Goal: Information Seeking & Learning: Learn about a topic

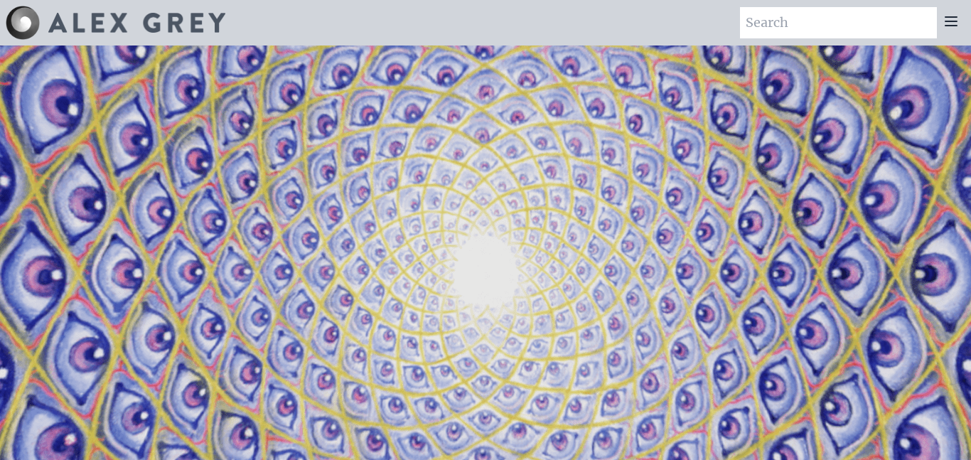
click at [948, 21] on icon at bounding box center [951, 21] width 11 height 9
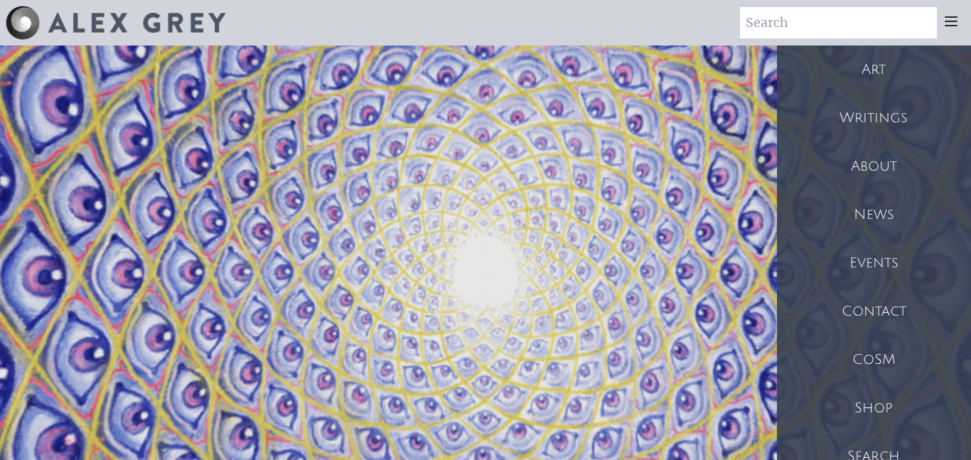
click at [892, 75] on div "Art" at bounding box center [874, 70] width 194 height 48
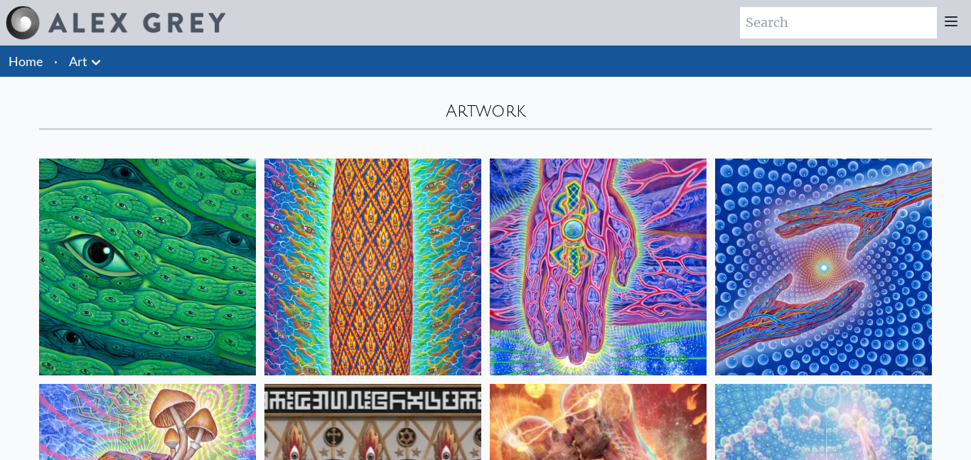
click at [97, 65] on icon at bounding box center [95, 62] width 17 height 17
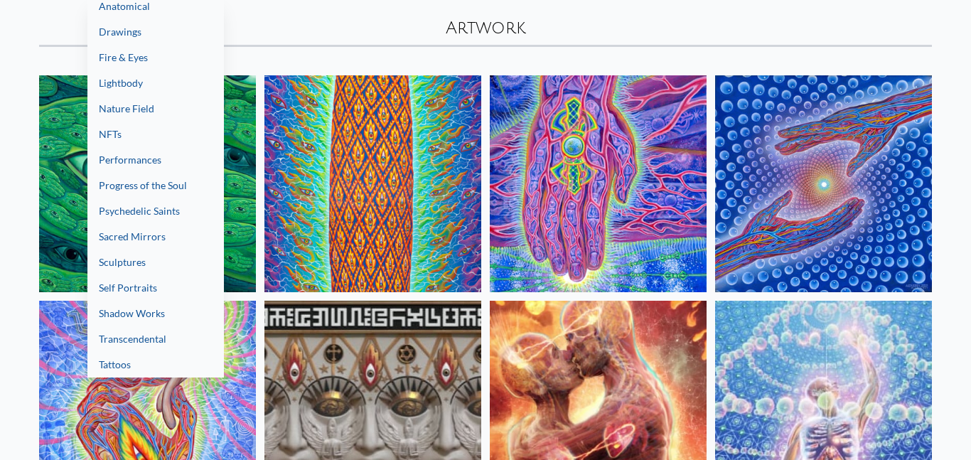
scroll to position [89, 0]
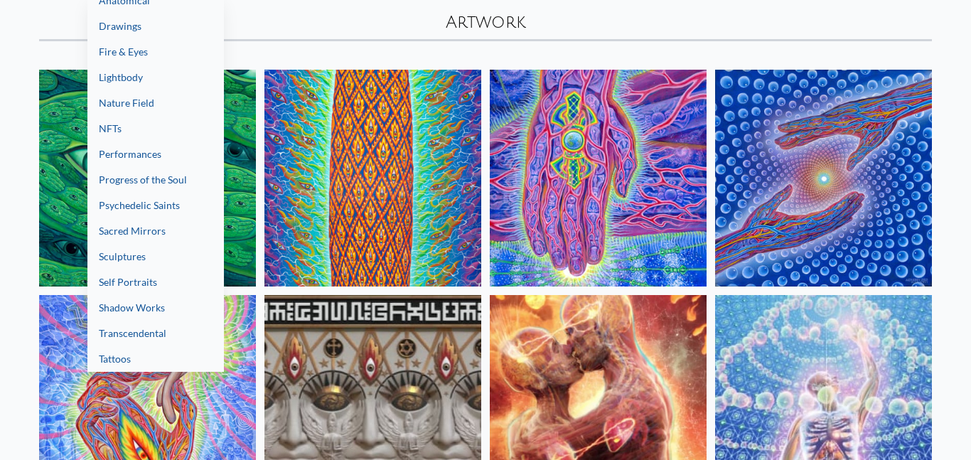
click at [161, 176] on link "Progress of the Soul" at bounding box center [155, 180] width 137 height 26
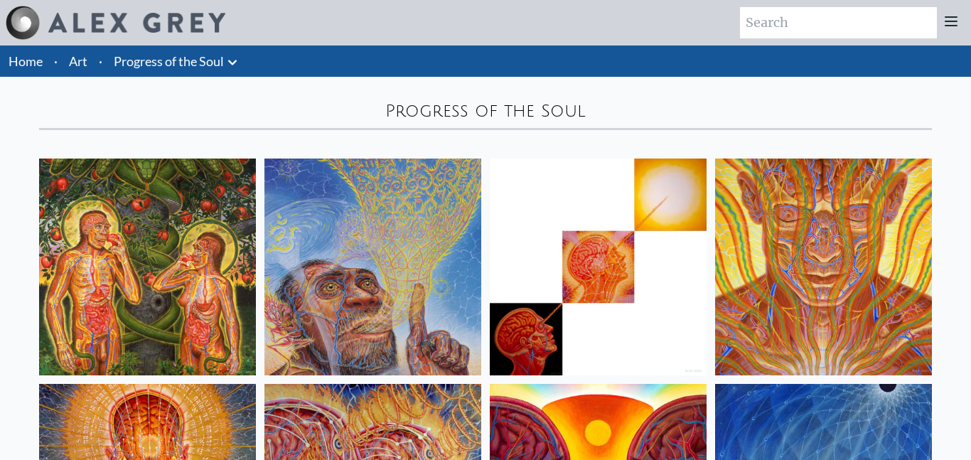
click at [148, 65] on link "Progress of the Soul" at bounding box center [169, 61] width 110 height 20
click at [230, 65] on icon at bounding box center [232, 62] width 17 height 17
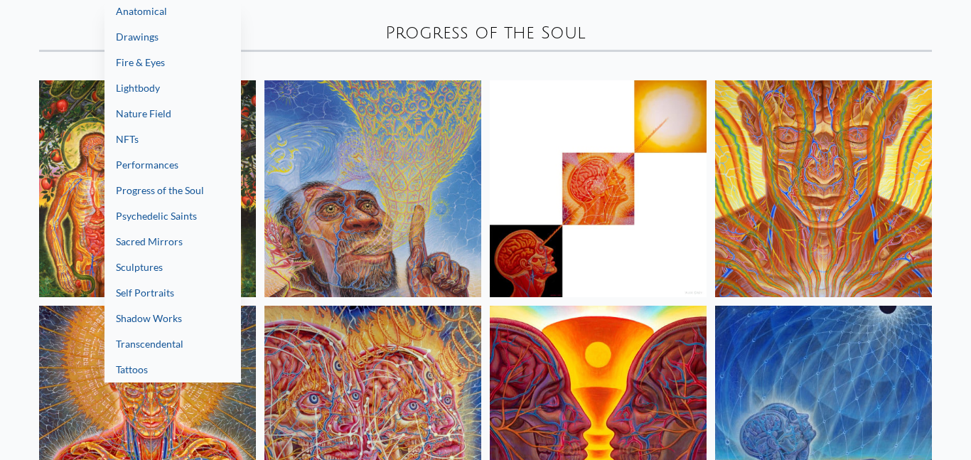
scroll to position [81, 0]
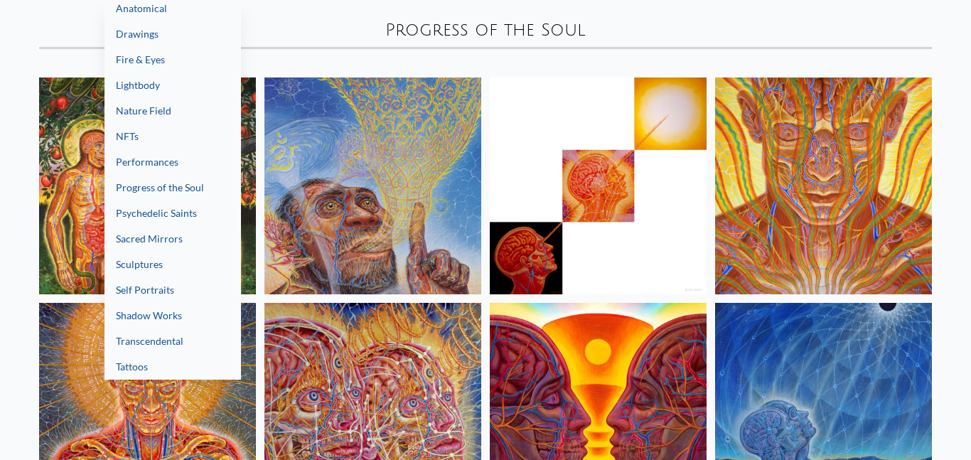
click at [165, 319] on link "Shadow Works" at bounding box center [173, 316] width 137 height 26
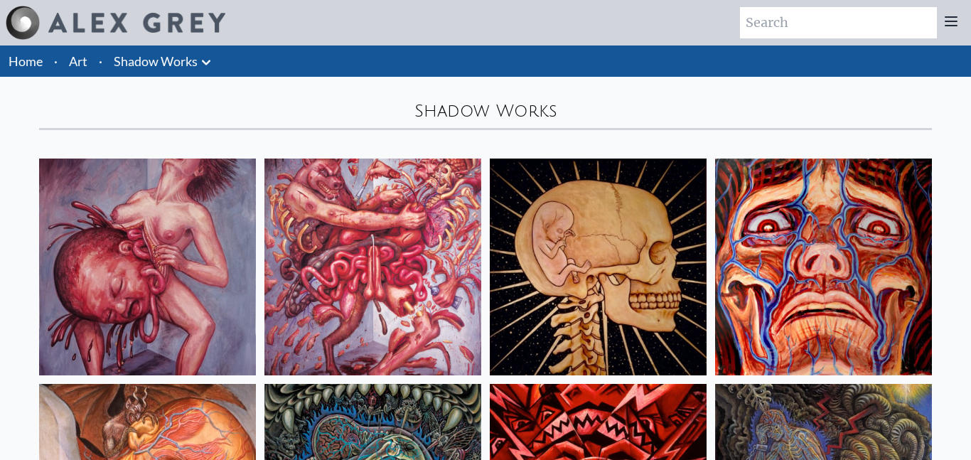
scroll to position [788, 0]
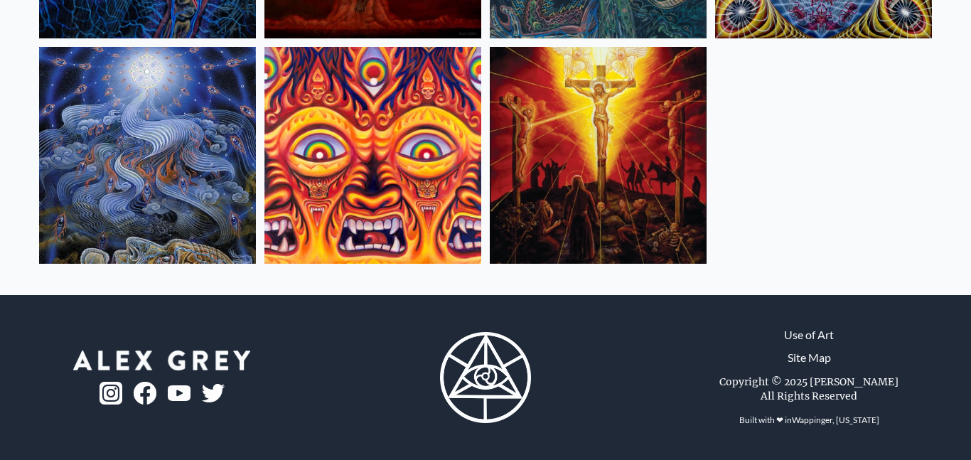
click at [611, 205] on img at bounding box center [598, 155] width 217 height 217
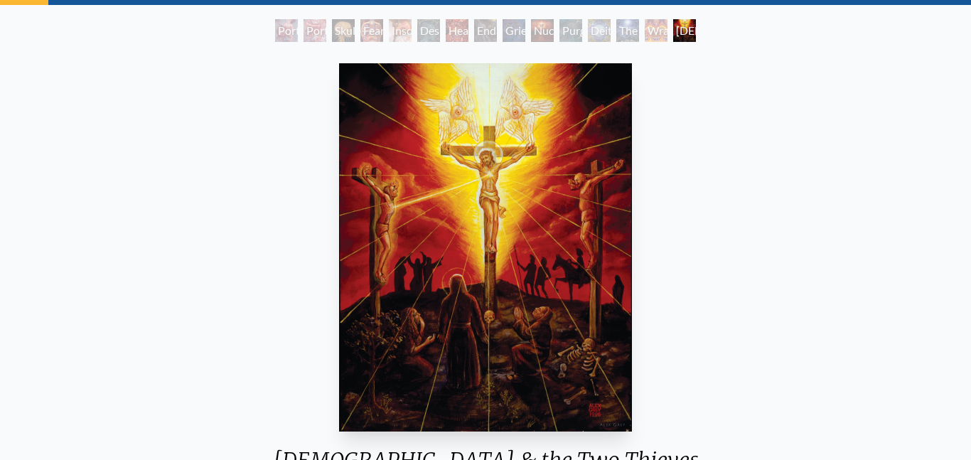
scroll to position [66, 0]
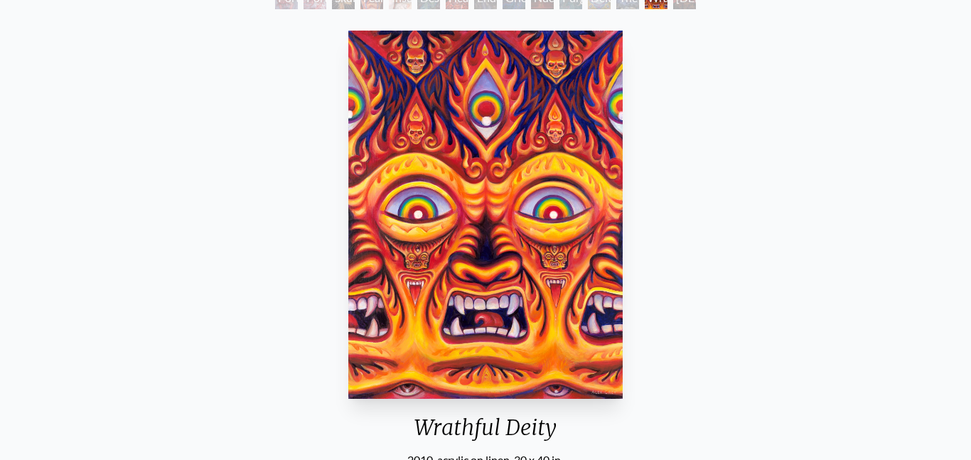
scroll to position [92, 0]
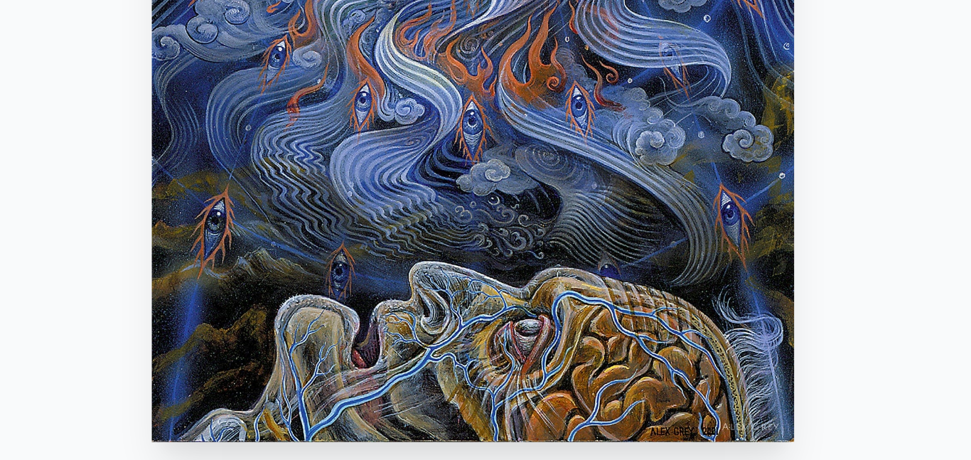
scroll to position [95, 0]
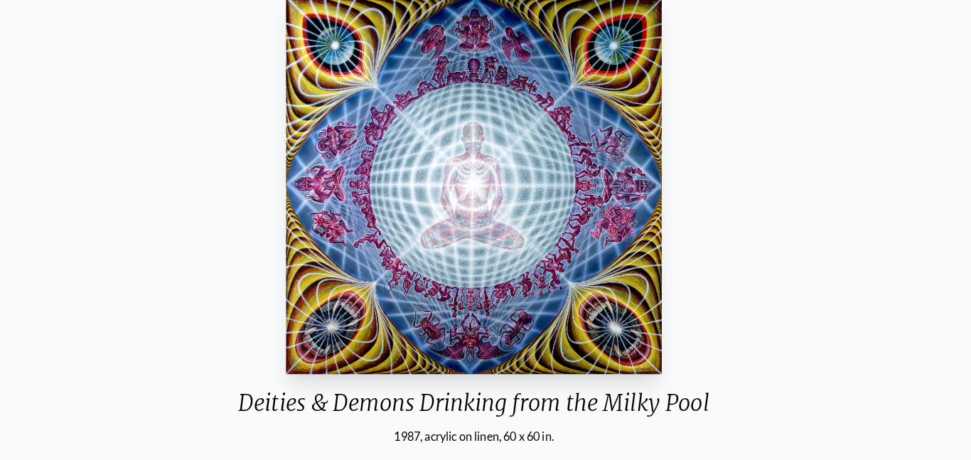
scroll to position [127, 0]
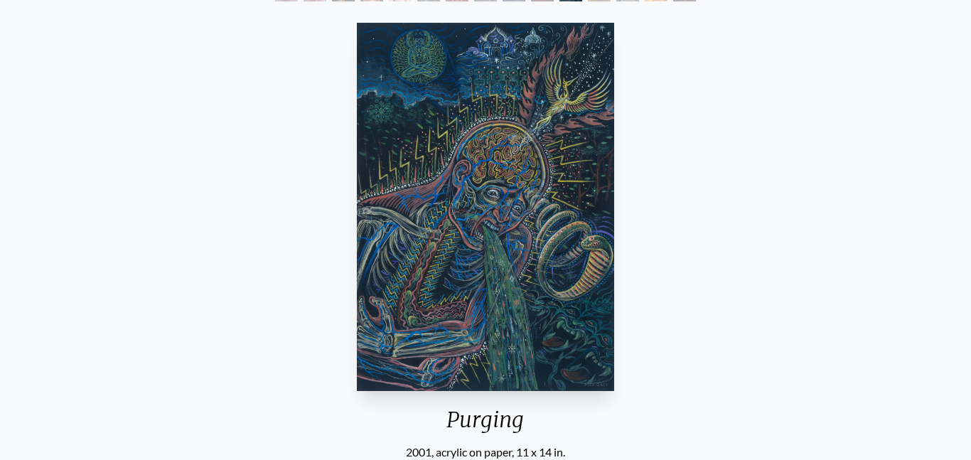
scroll to position [111, 0]
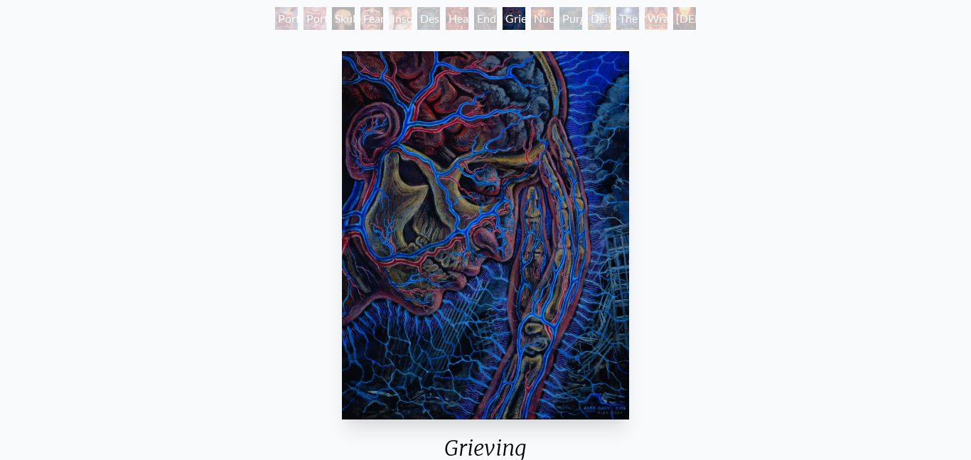
scroll to position [83, 0]
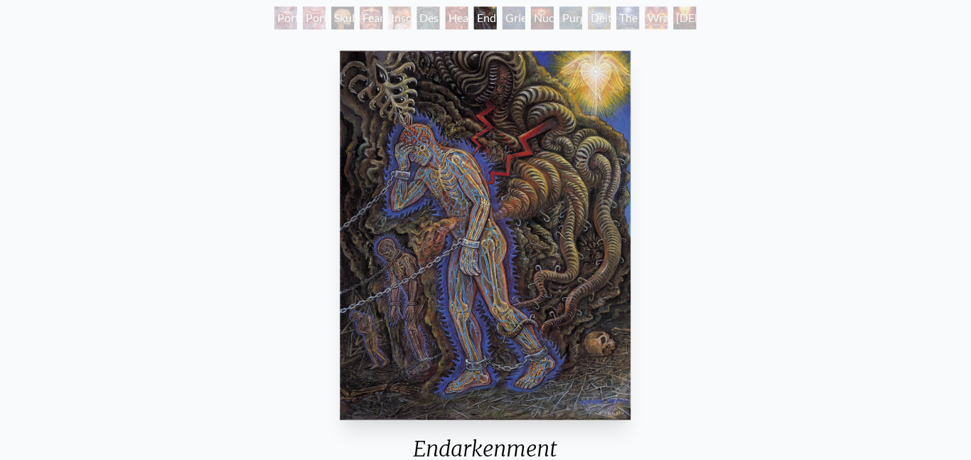
scroll to position [82, 0]
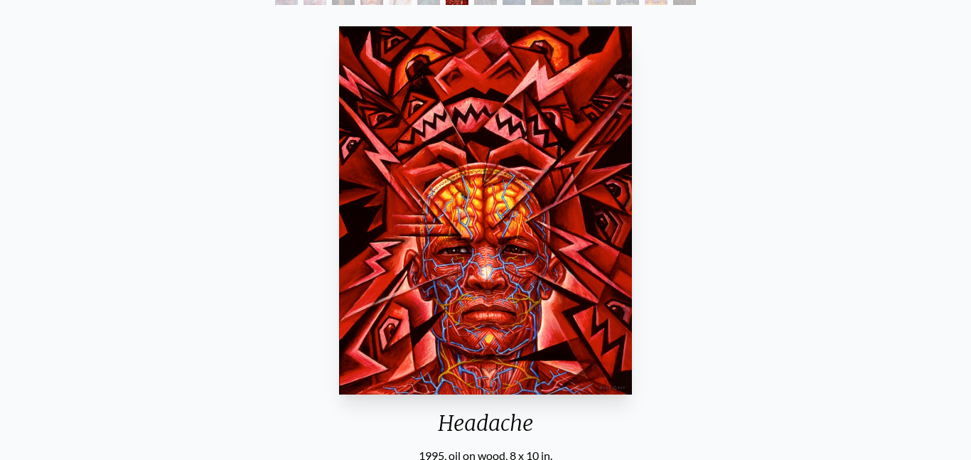
scroll to position [110, 0]
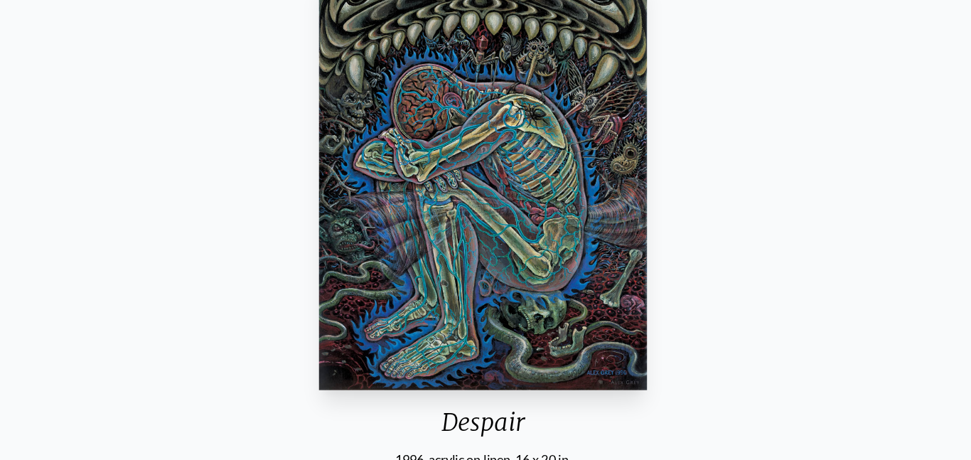
scroll to position [105, 0]
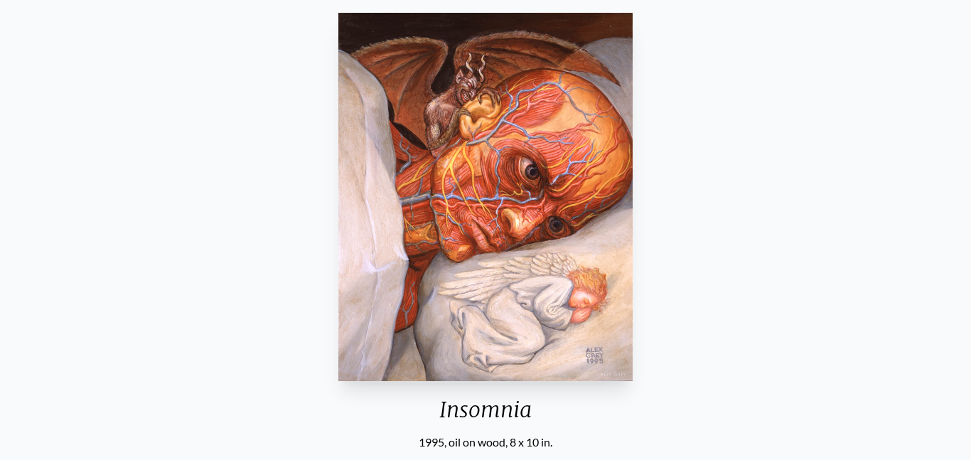
scroll to position [122, 0]
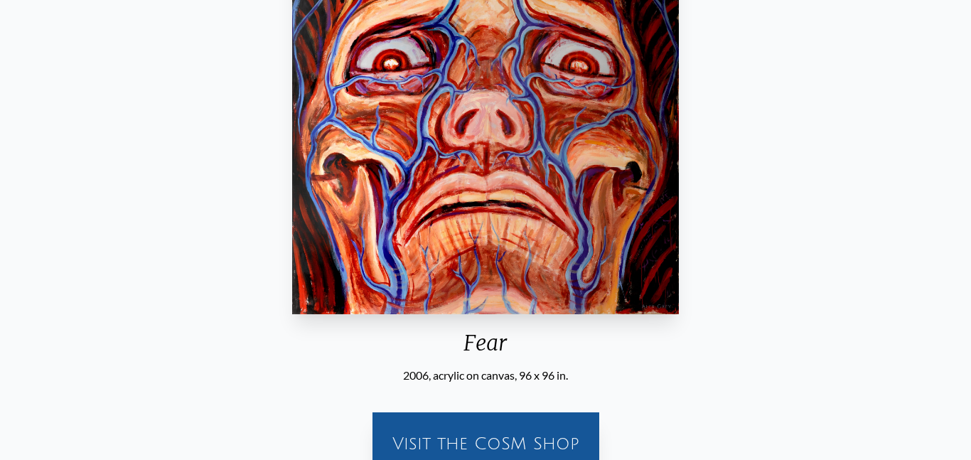
scroll to position [191, 0]
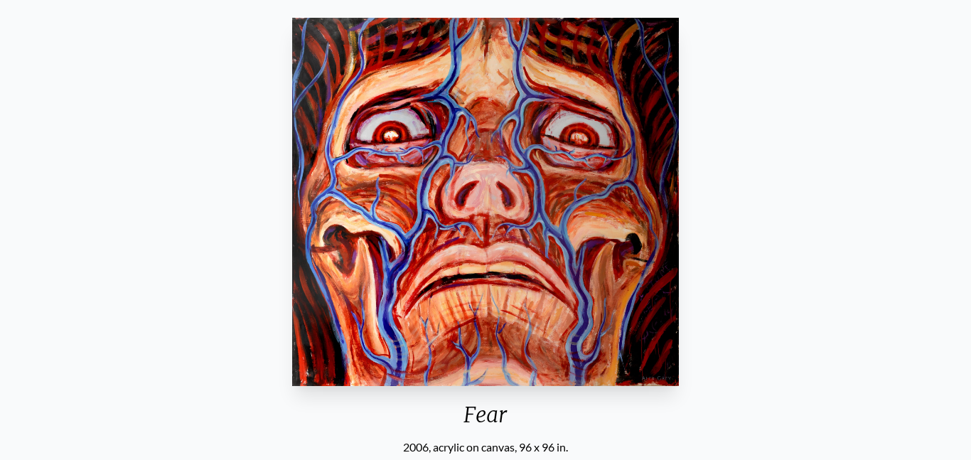
scroll to position [116, 0]
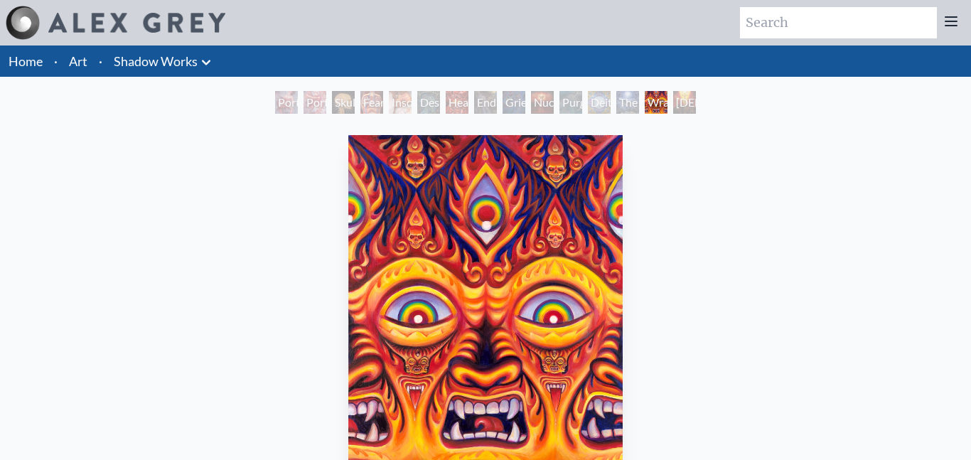
click at [155, 64] on link "Shadow Works" at bounding box center [156, 61] width 84 height 20
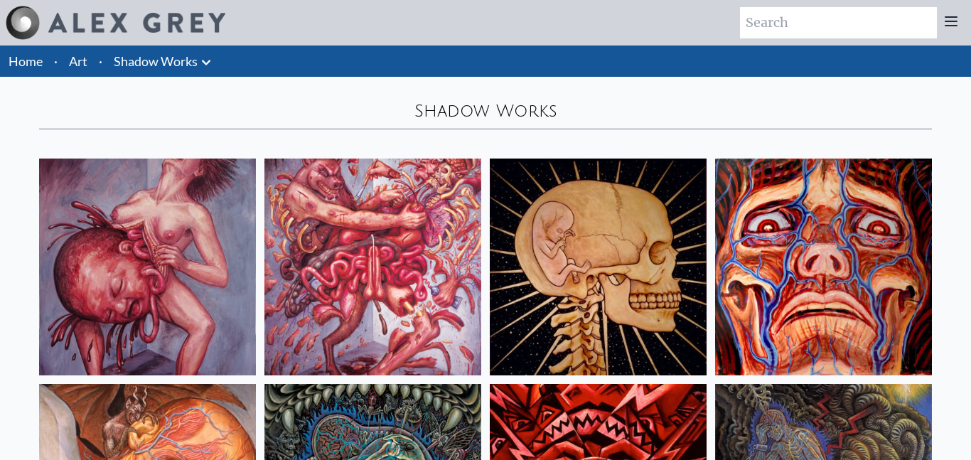
click at [142, 281] on img at bounding box center [147, 267] width 217 height 217
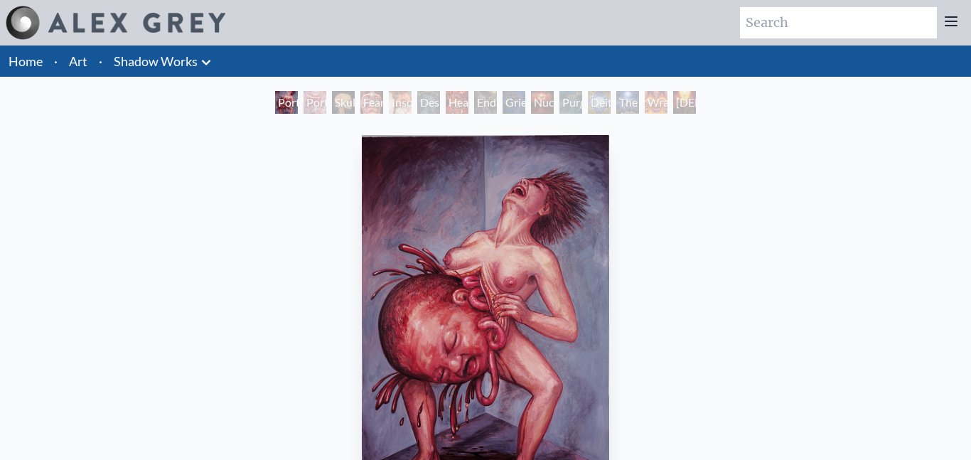
click at [176, 60] on link "Shadow Works" at bounding box center [156, 61] width 84 height 20
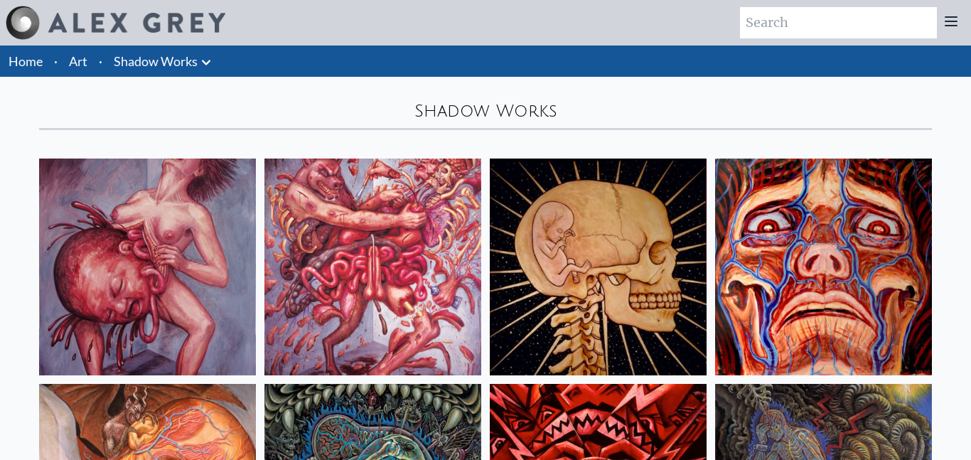
click at [203, 68] on icon at bounding box center [206, 62] width 17 height 17
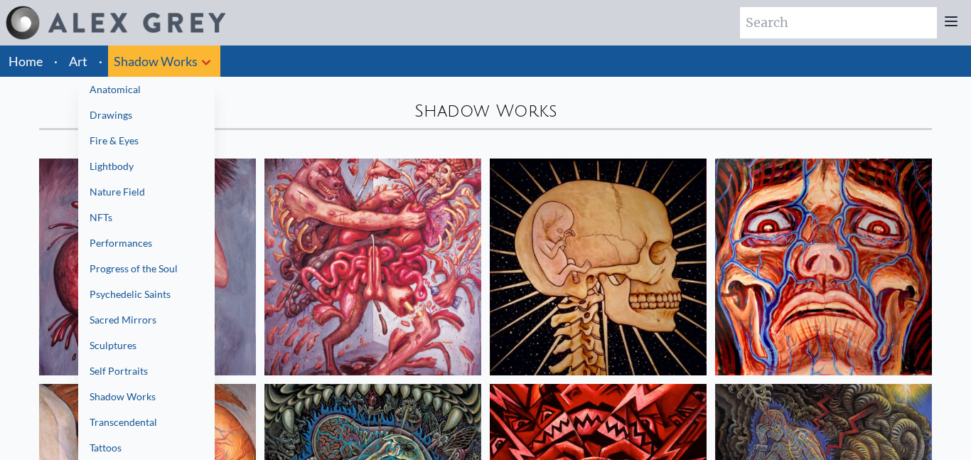
click at [175, 164] on link "Lightbody" at bounding box center [146, 167] width 137 height 26
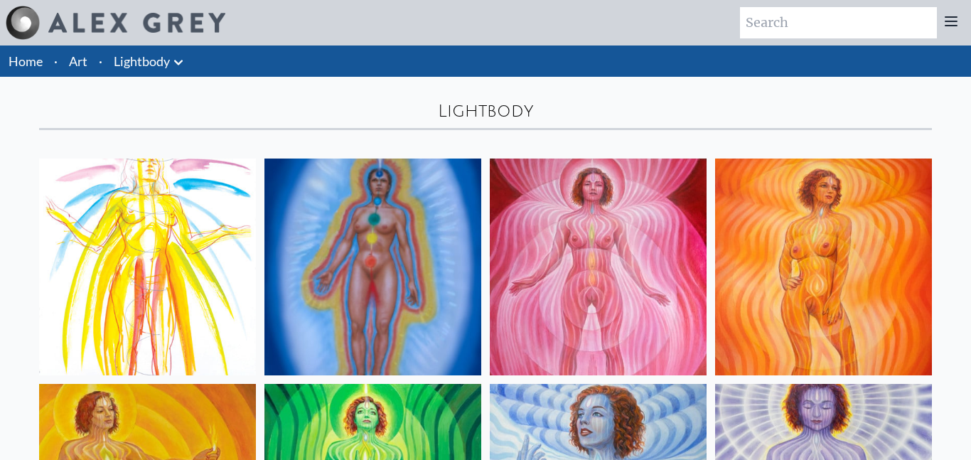
click at [184, 64] on icon at bounding box center [178, 62] width 17 height 17
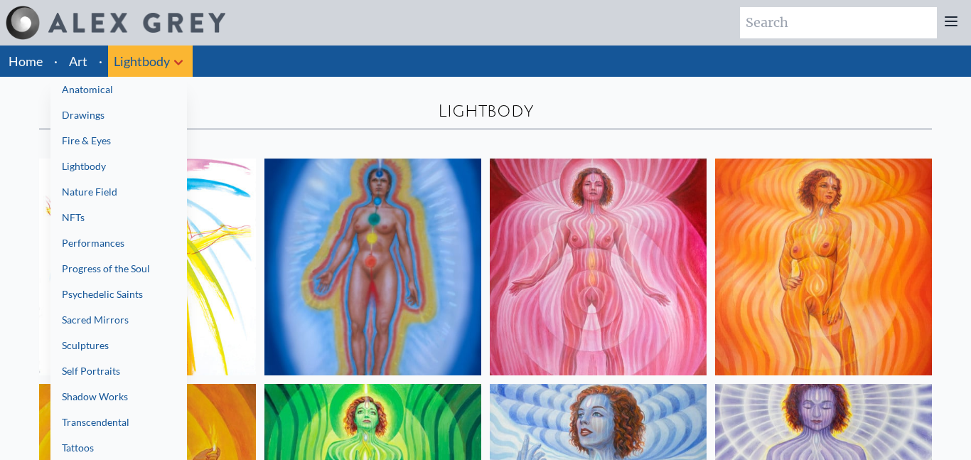
click at [117, 275] on link "Progress of the Soul" at bounding box center [118, 269] width 137 height 26
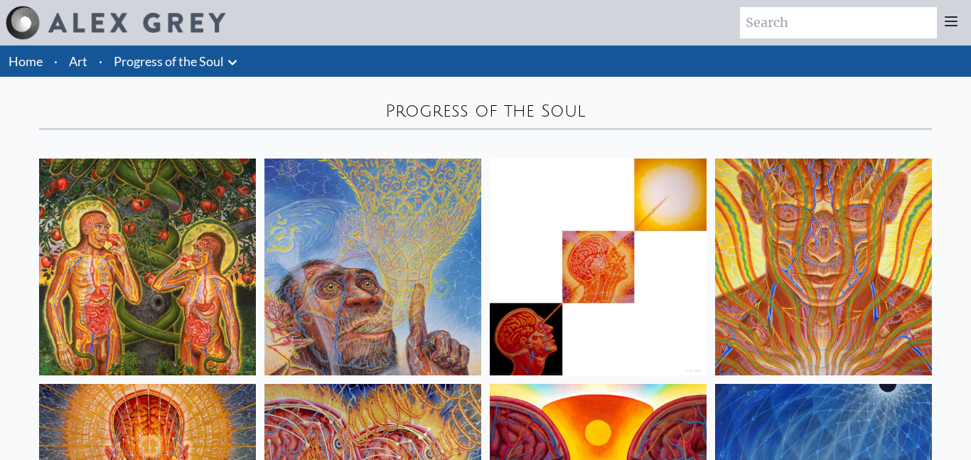
click at [197, 244] on img at bounding box center [147, 267] width 217 height 217
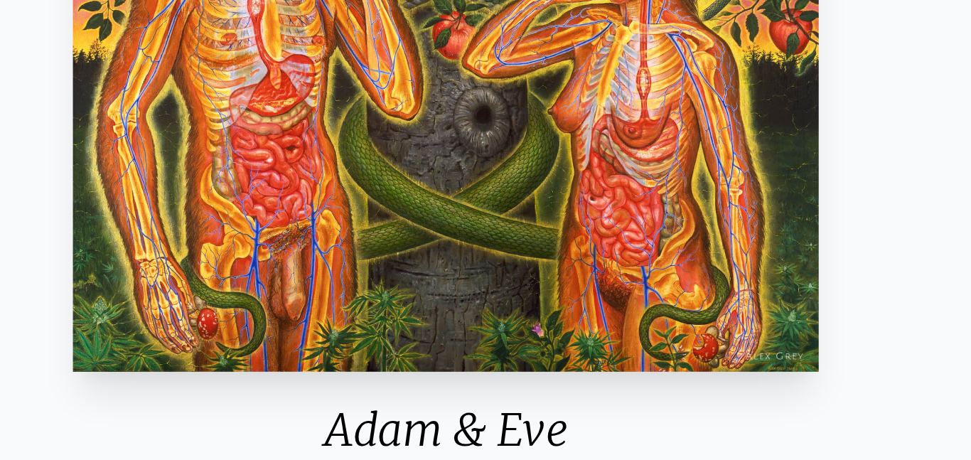
scroll to position [167, 0]
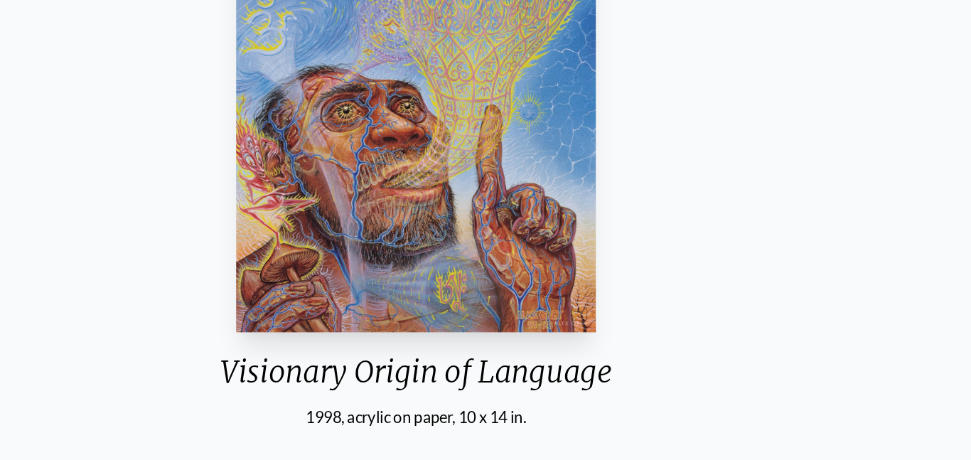
scroll to position [216, 0]
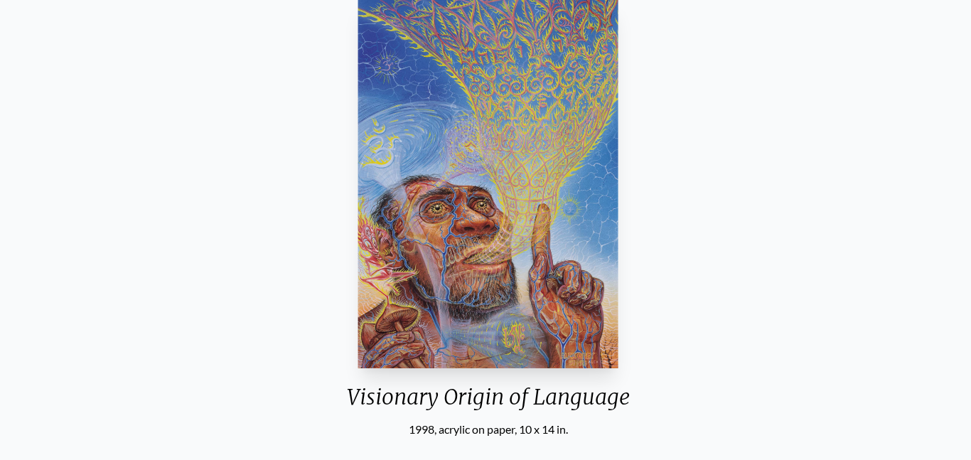
click at [336, 324] on div "Visionary Origin of Language 1998, acrylic on paper, 10 x 14 in." at bounding box center [489, 216] width 306 height 444
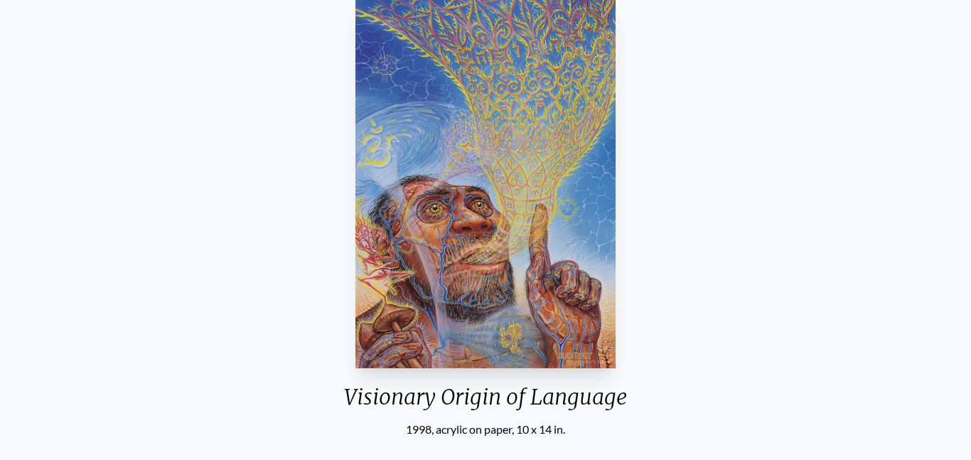
scroll to position [0, 0]
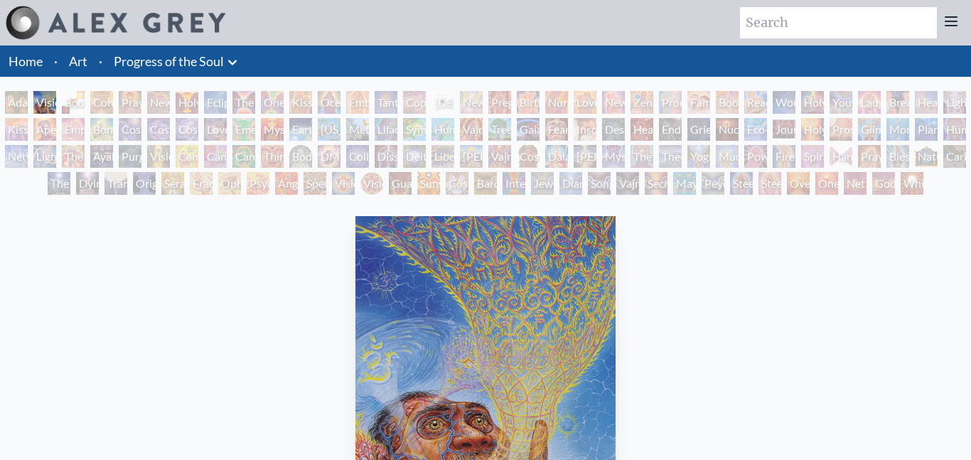
click at [952, 23] on icon at bounding box center [951, 21] width 17 height 17
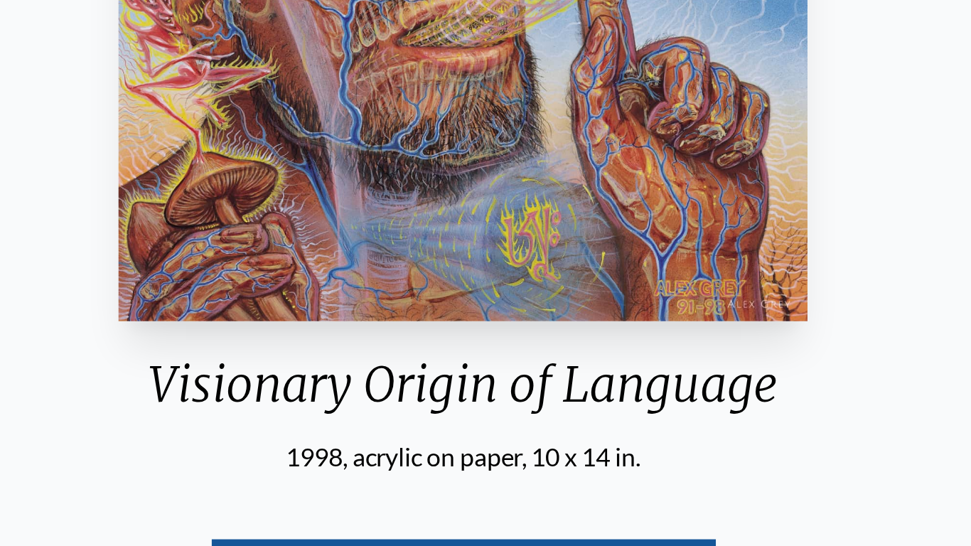
scroll to position [247, 0]
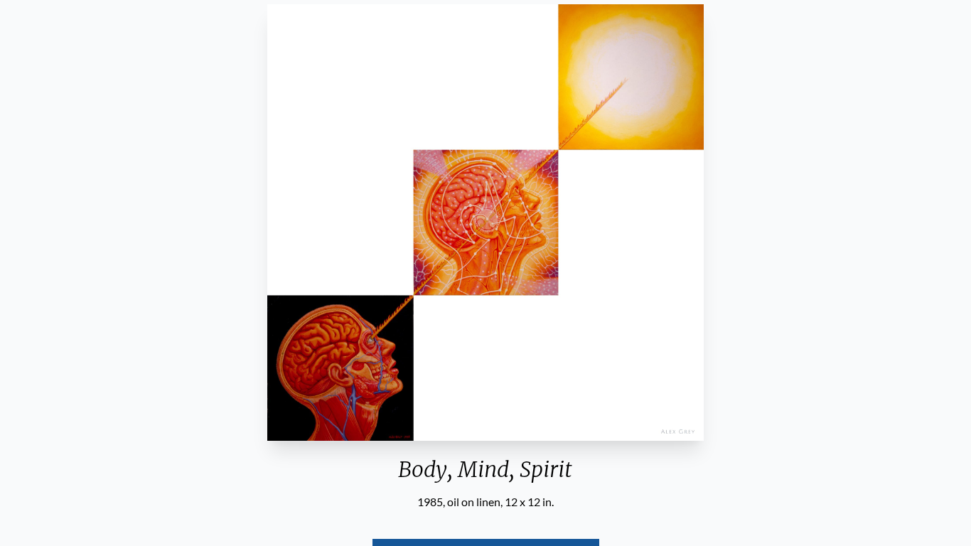
scroll to position [214, 0]
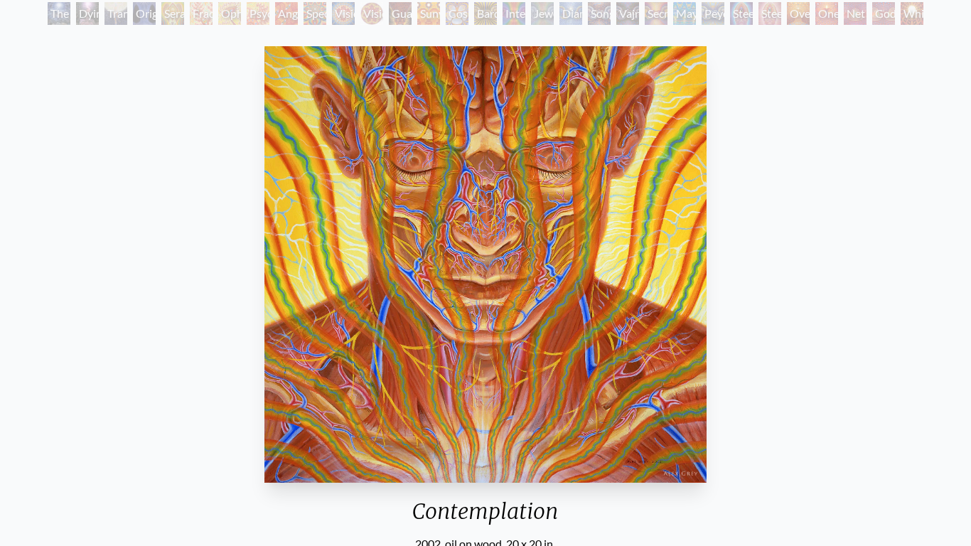
scroll to position [171, 0]
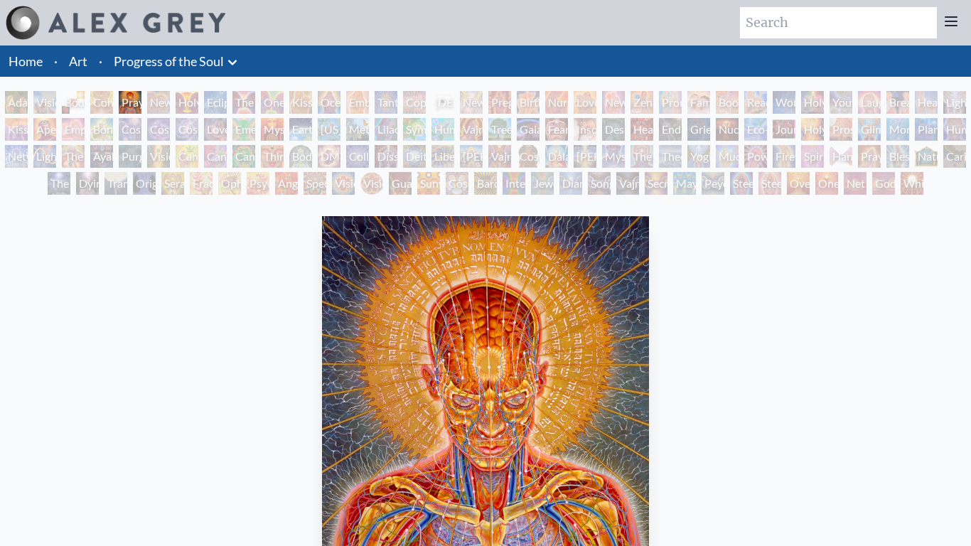
click at [919, 184] on div "White Light" at bounding box center [912, 183] width 23 height 23
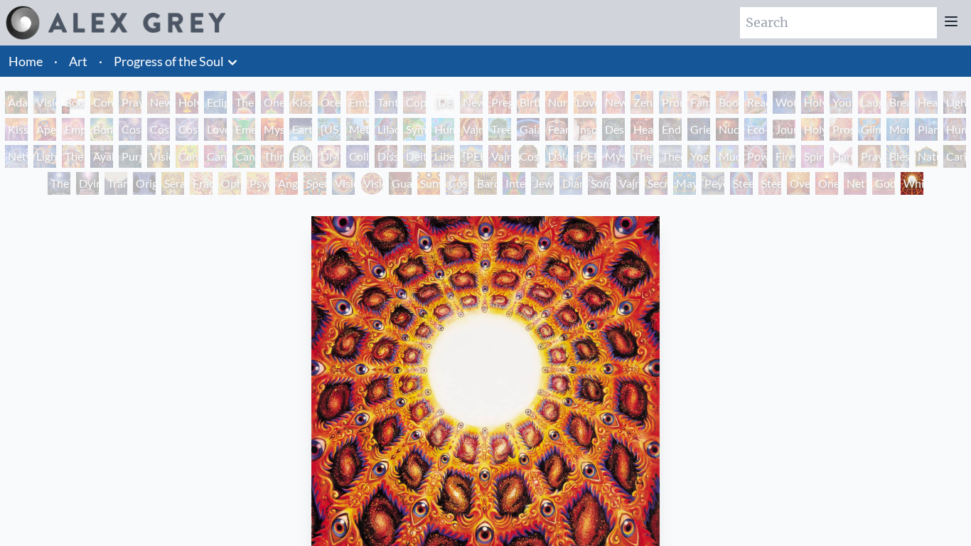
click at [845, 158] on div "Hands that See" at bounding box center [841, 156] width 23 height 23
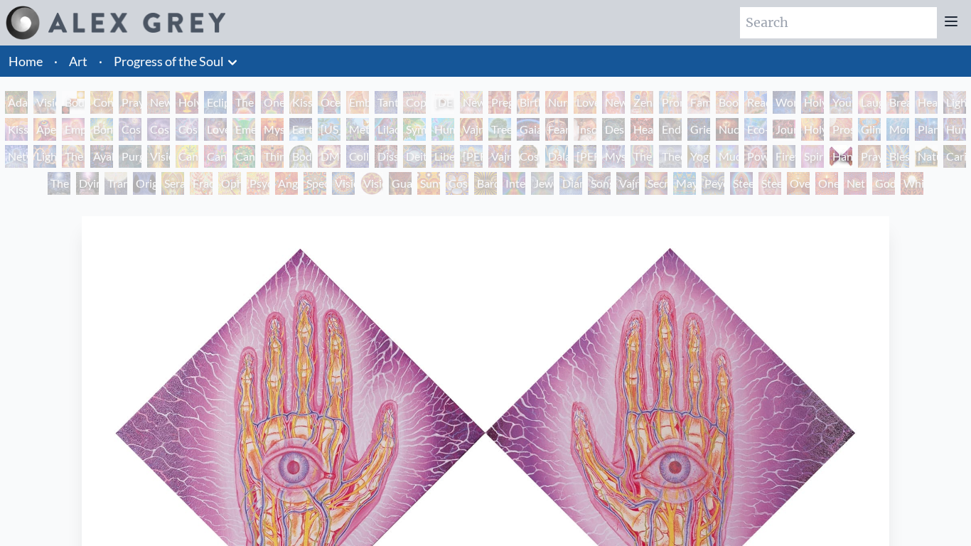
click at [924, 184] on div "White Light" at bounding box center [912, 183] width 23 height 23
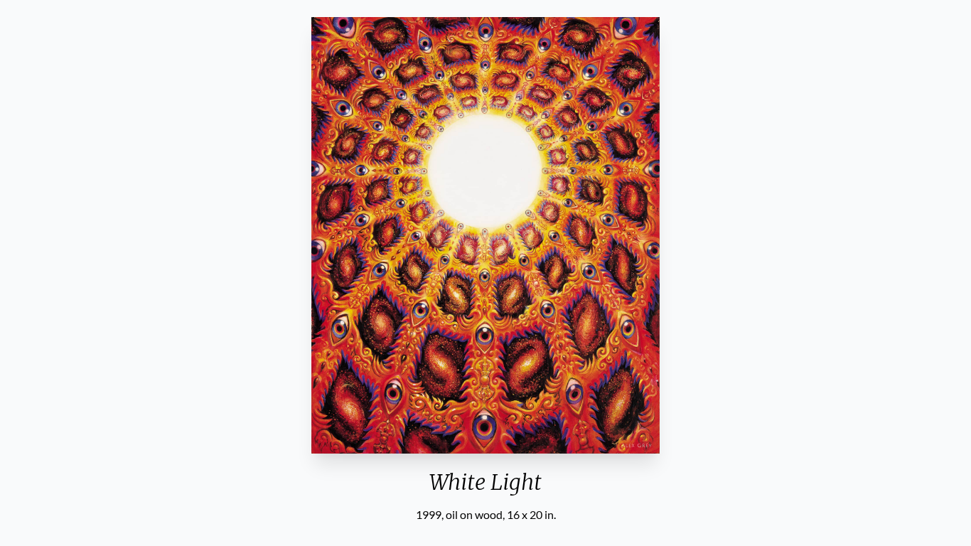
scroll to position [198, 0]
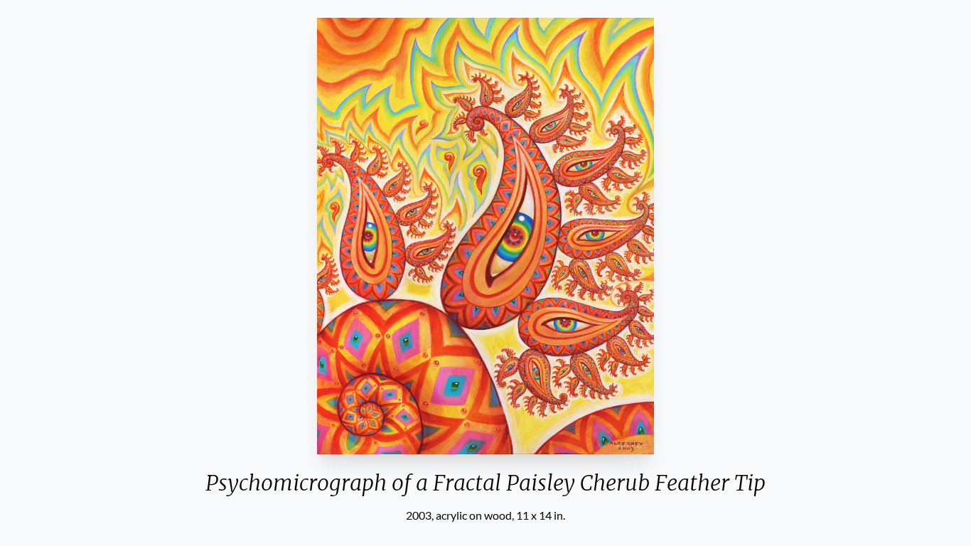
click at [206, 459] on div "Psychomicrograph of a Fractal Paisley Cherub Feather Tip" at bounding box center [485, 488] width 583 height 37
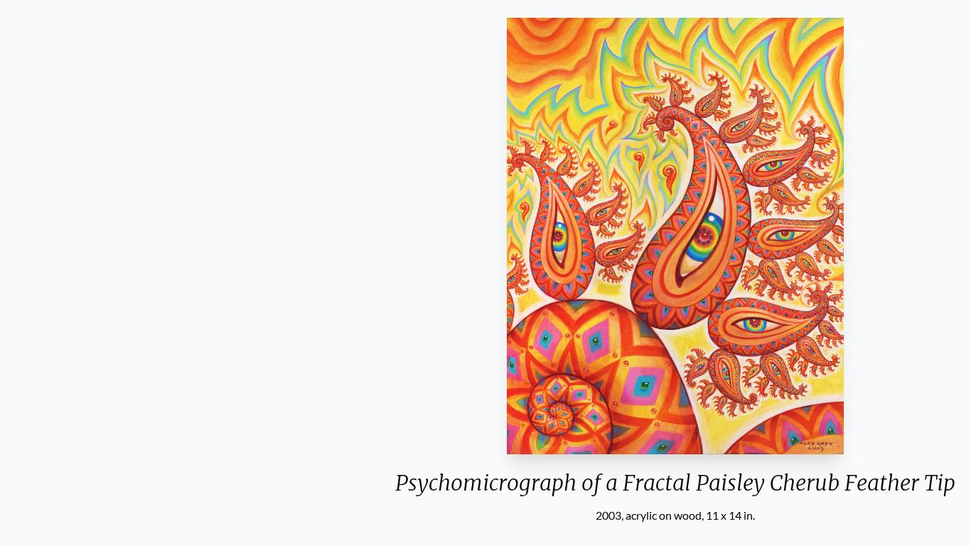
click at [384, 459] on div "Psychomicrograph of a Fractal Paisley Cherub Feather Tip" at bounding box center [675, 488] width 583 height 37
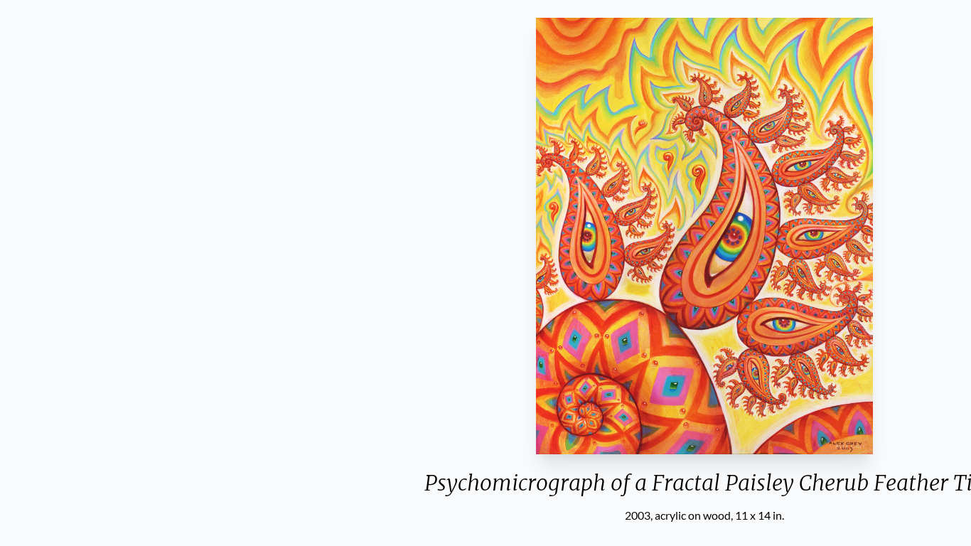
click at [425, 459] on div "Psychomicrograph of a Fractal Paisley Cherub Feather Tip" at bounding box center [704, 488] width 583 height 37
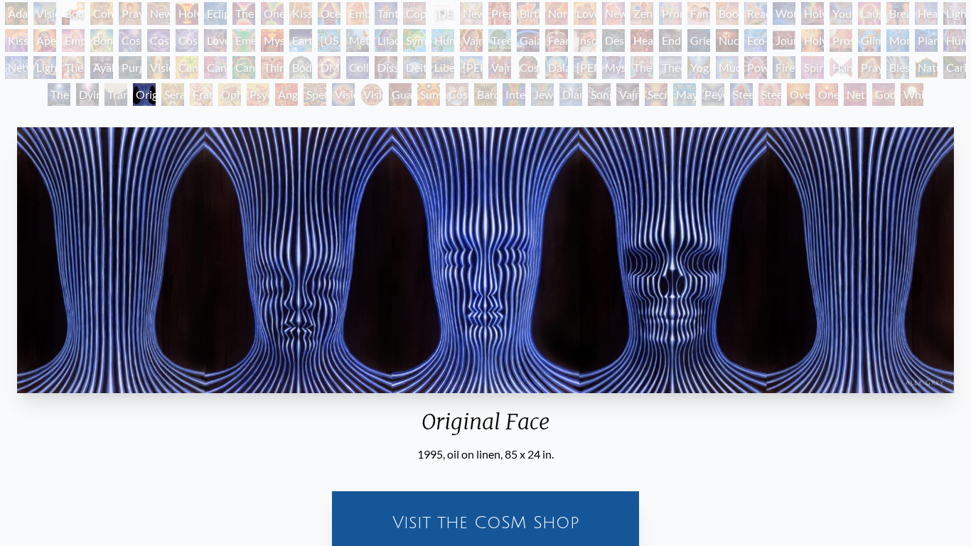
scroll to position [93, 0]
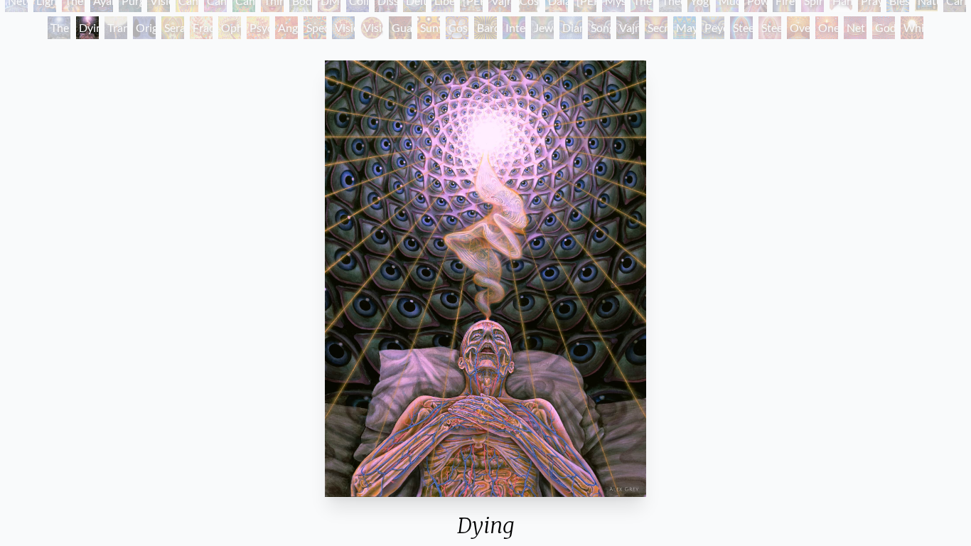
scroll to position [154, 0]
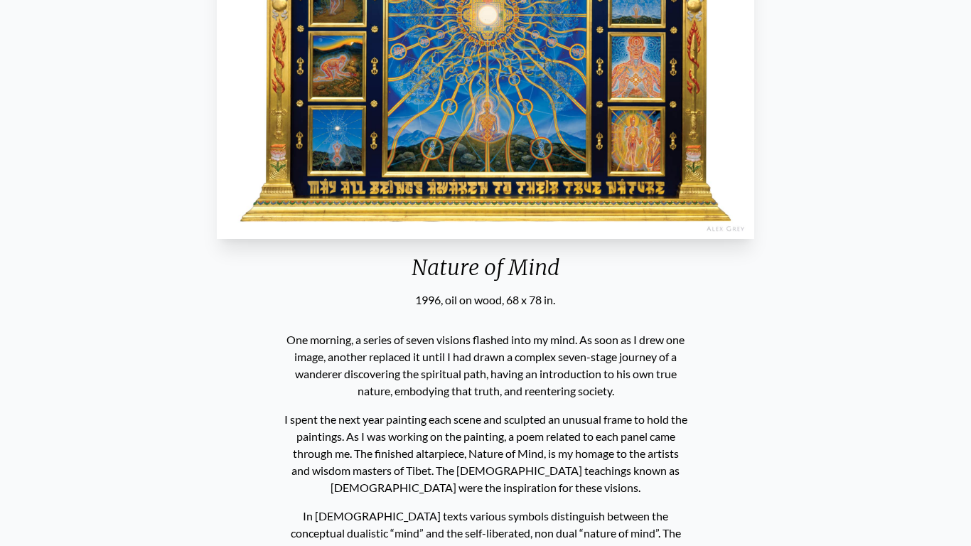
scroll to position [269, 0]
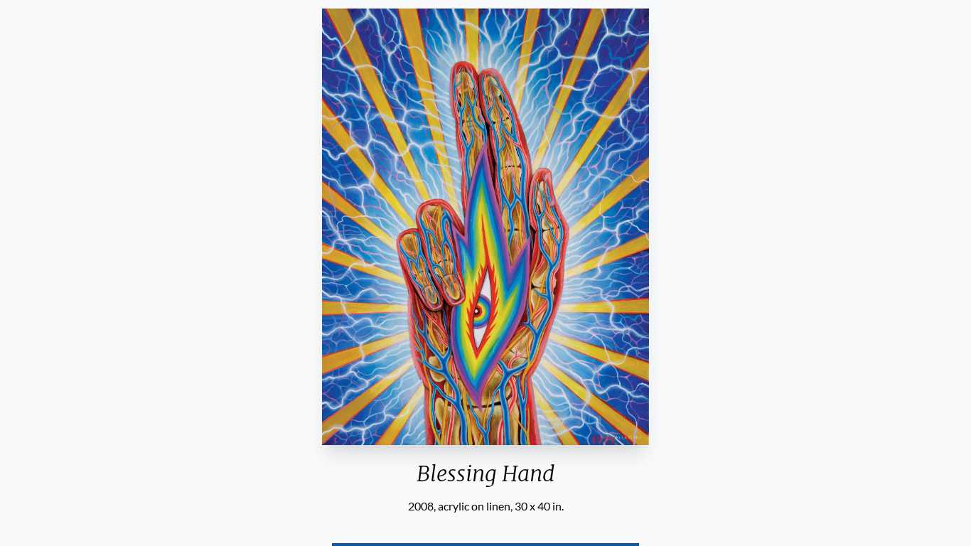
scroll to position [208, 0]
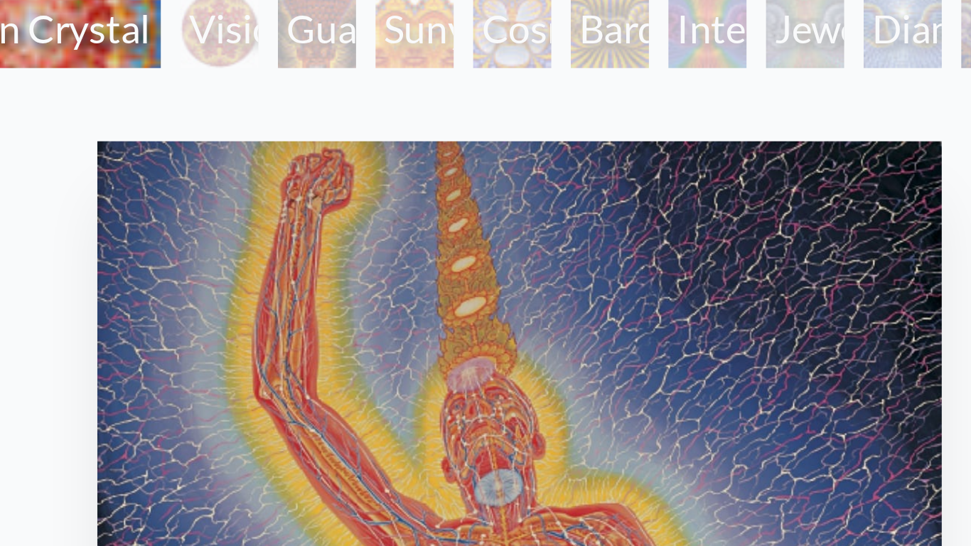
scroll to position [171, 0]
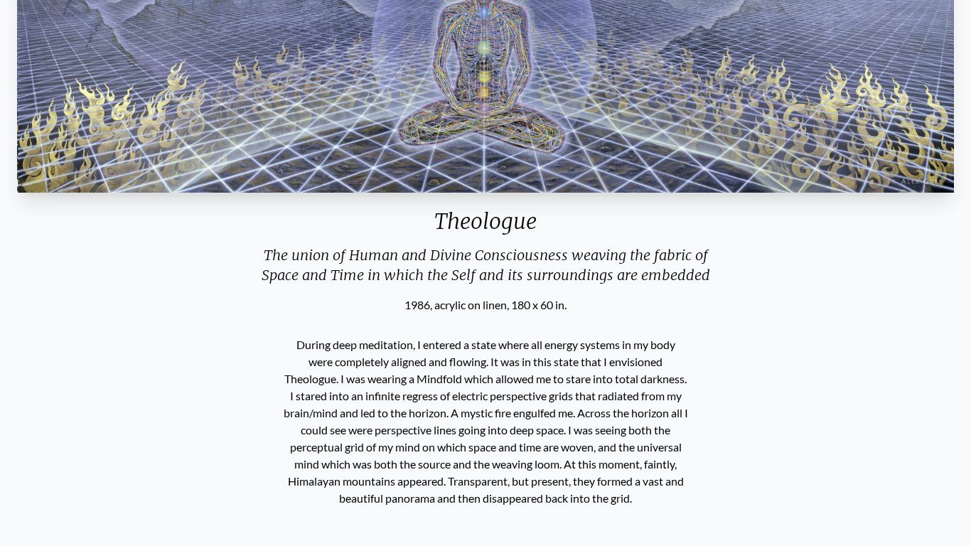
scroll to position [54, 0]
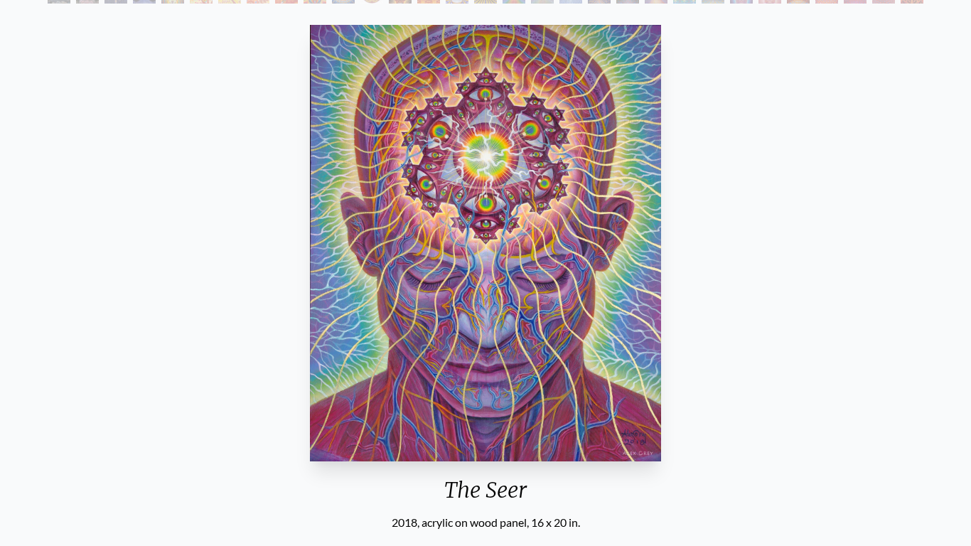
scroll to position [188, 0]
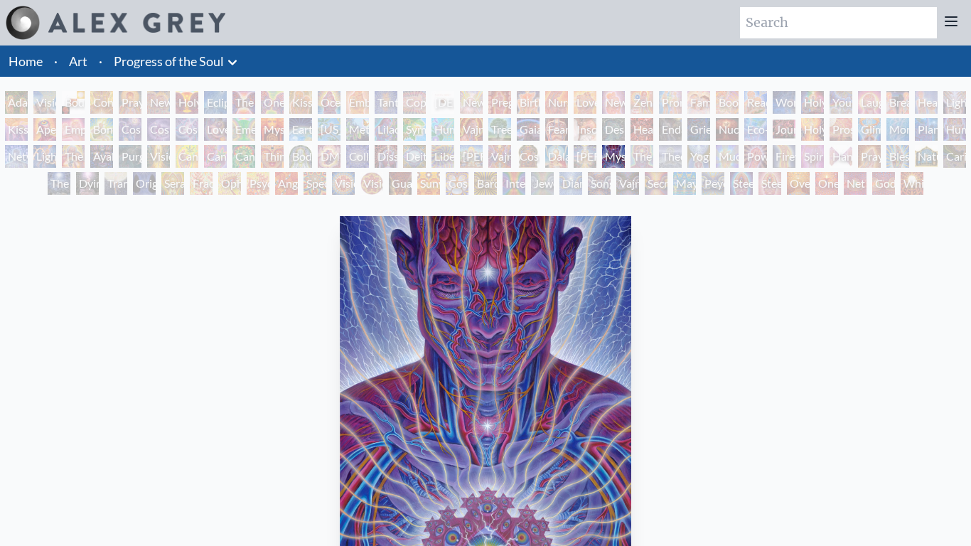
scroll to position [1, 0]
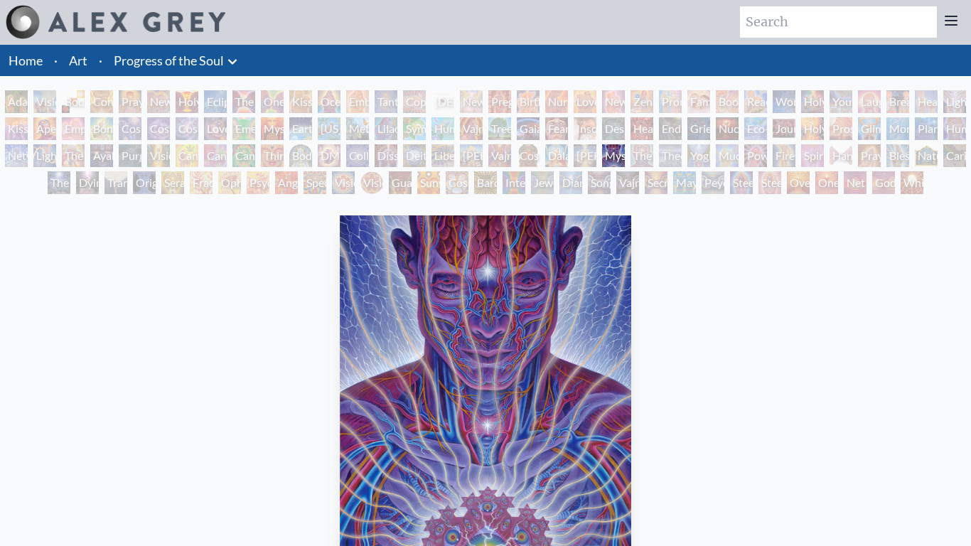
click at [360, 184] on div "Vision Crystal Tondo" at bounding box center [371, 182] width 23 height 23
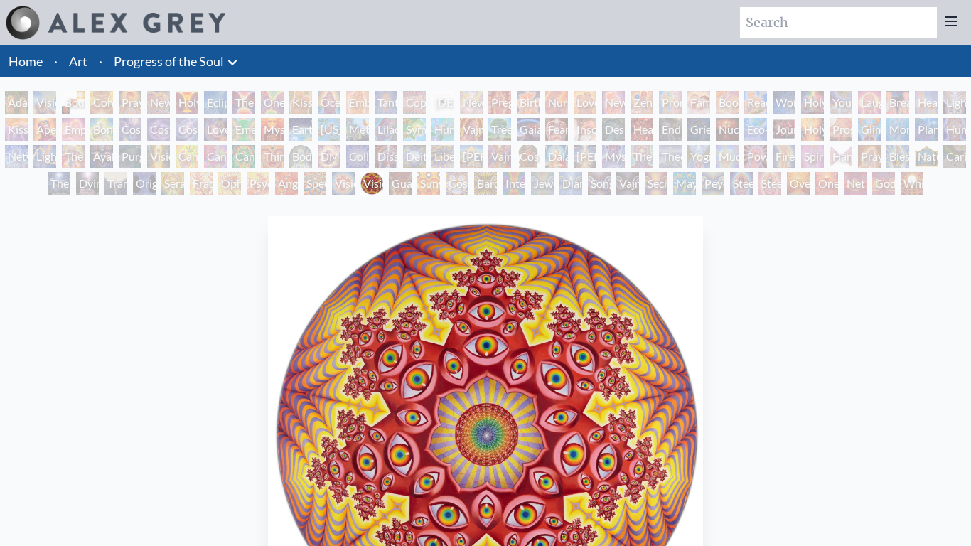
scroll to position [1, 0]
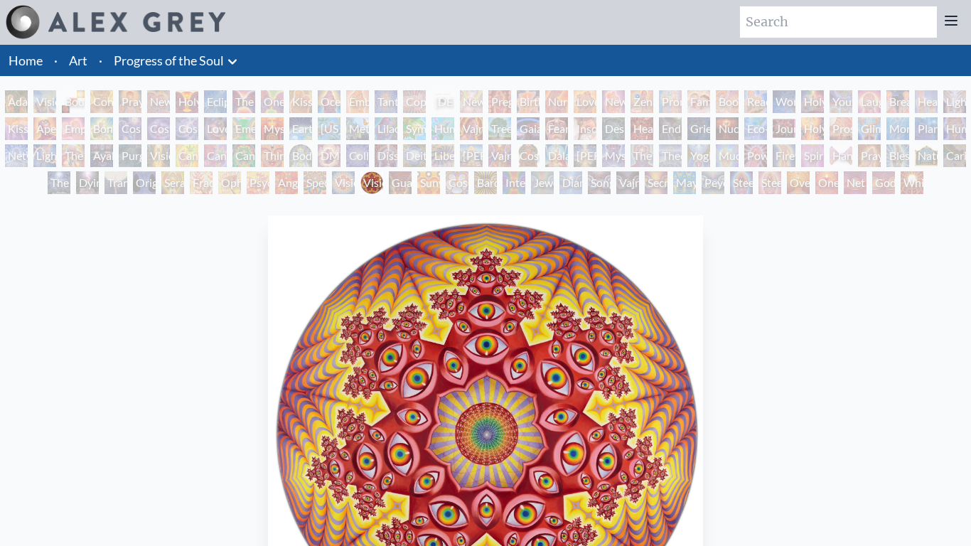
click at [483, 158] on div "Ram Dass" at bounding box center [471, 155] width 23 height 23
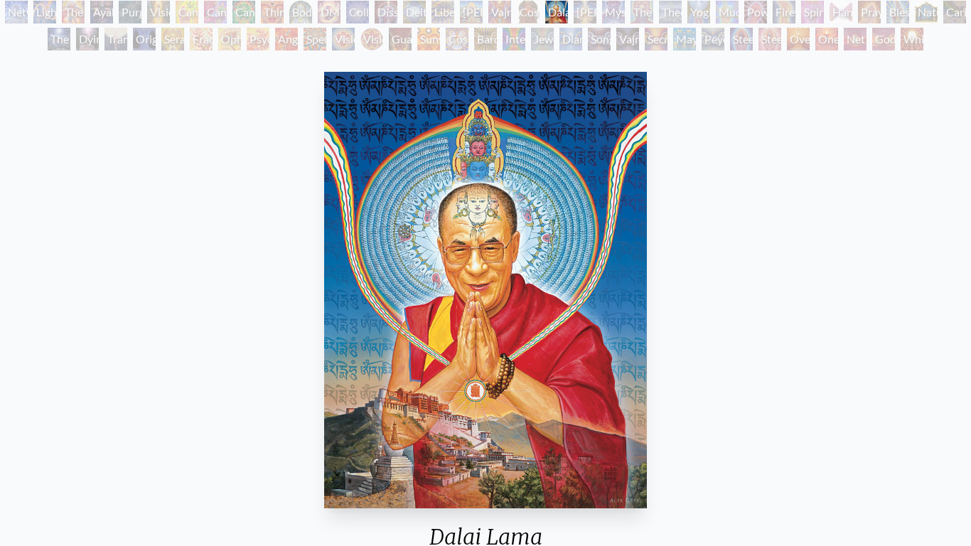
scroll to position [152, 0]
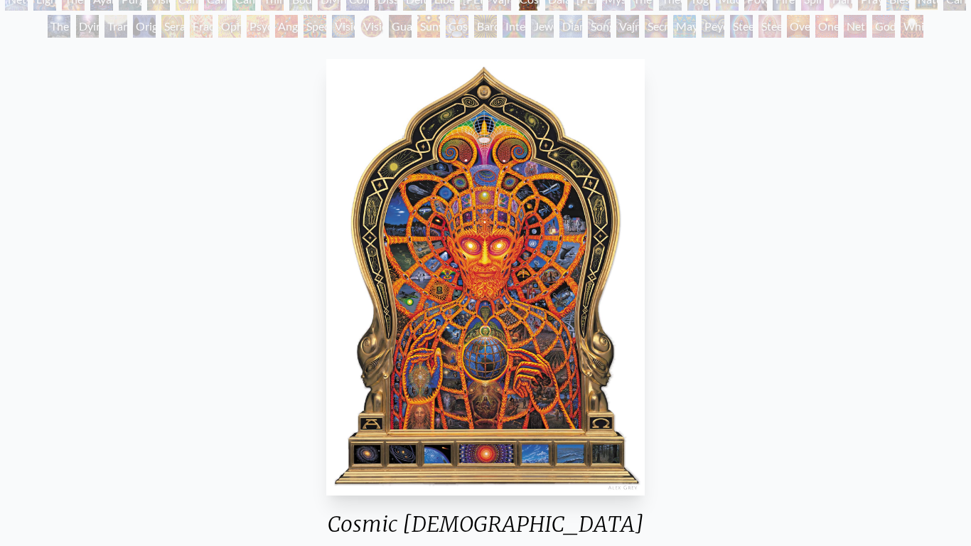
scroll to position [158, 0]
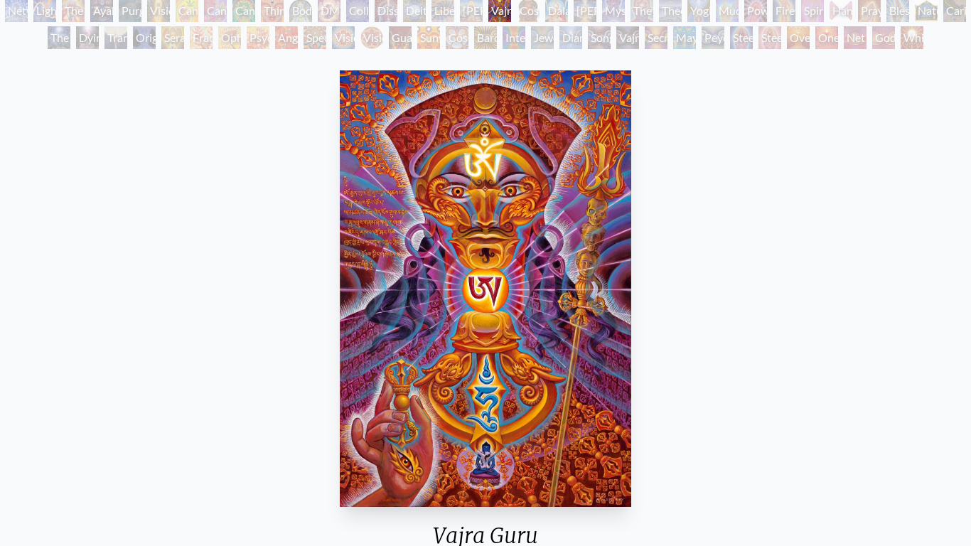
scroll to position [144, 0]
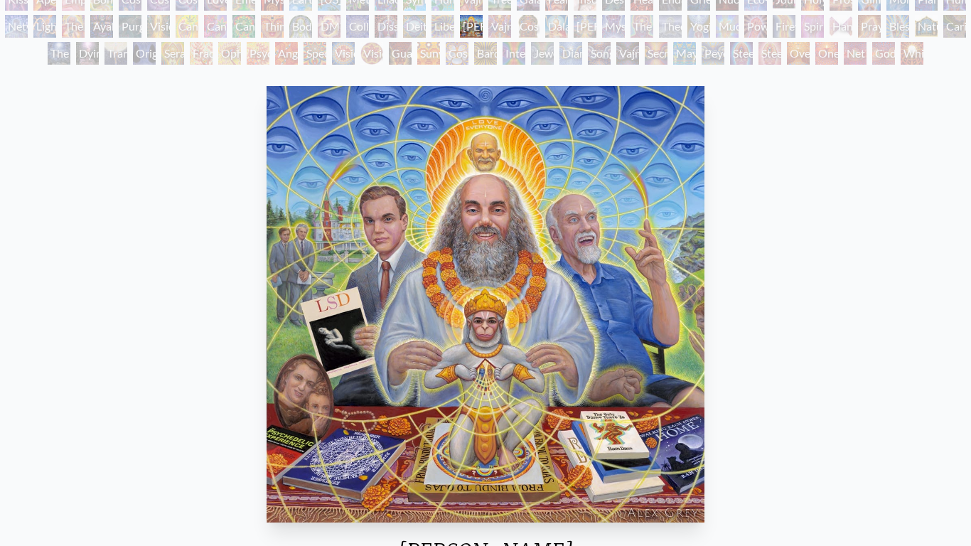
scroll to position [132, 0]
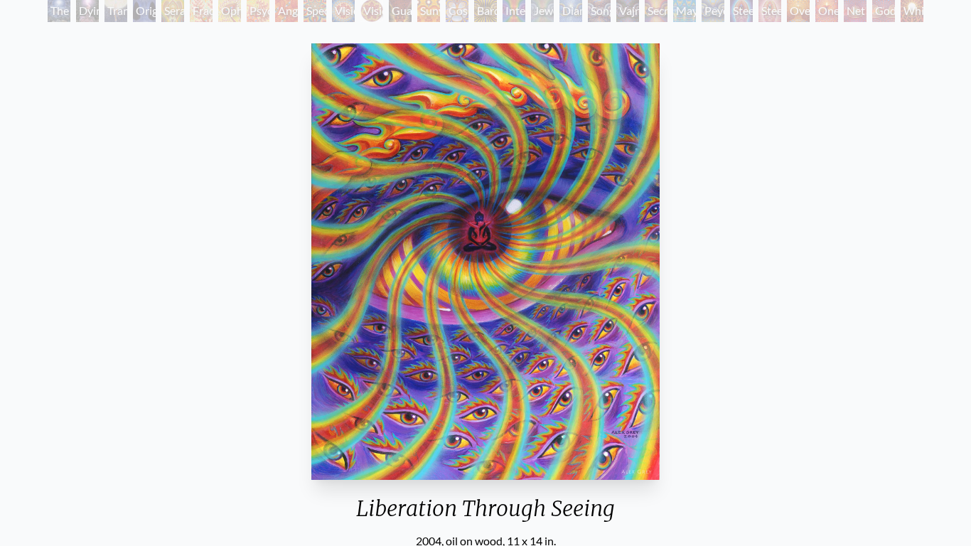
scroll to position [173, 0]
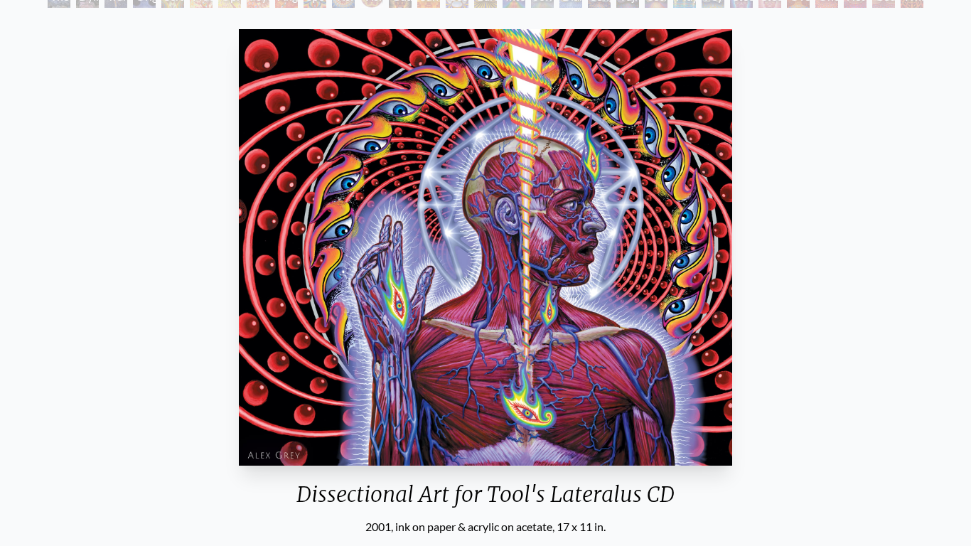
scroll to position [184, 0]
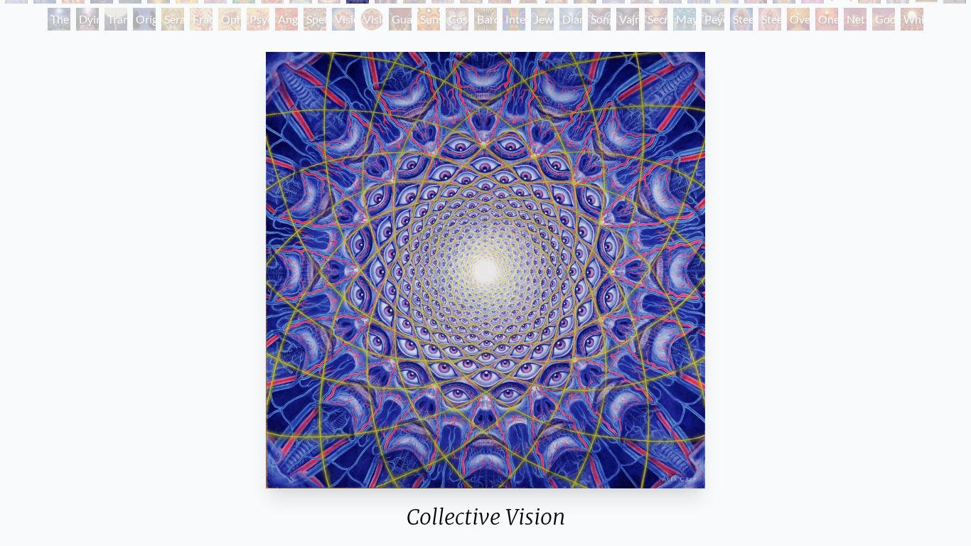
scroll to position [167, 0]
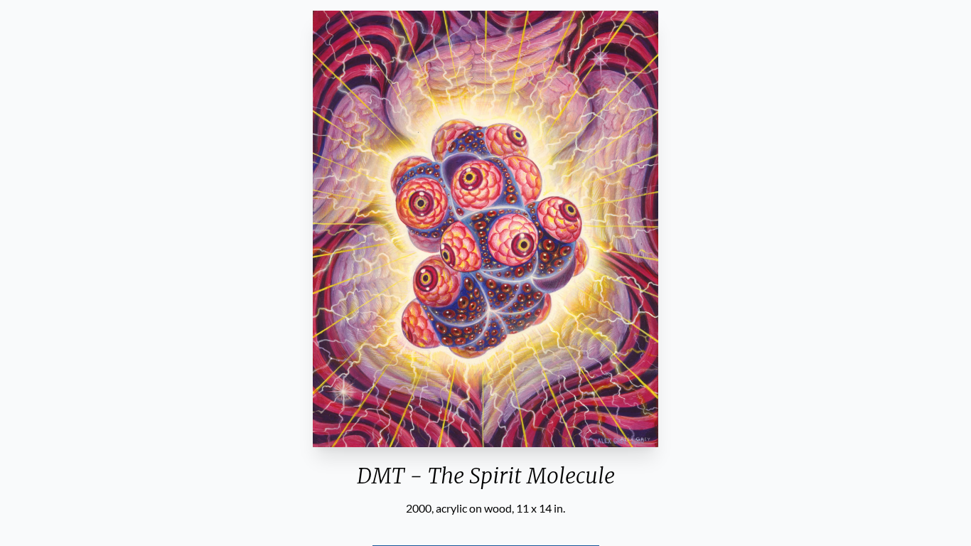
scroll to position [205, 0]
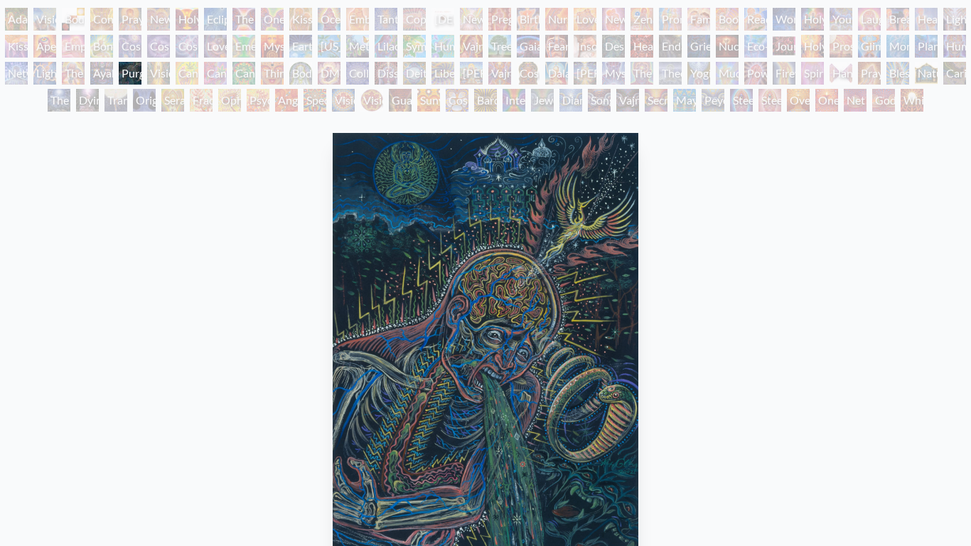
scroll to position [77, 0]
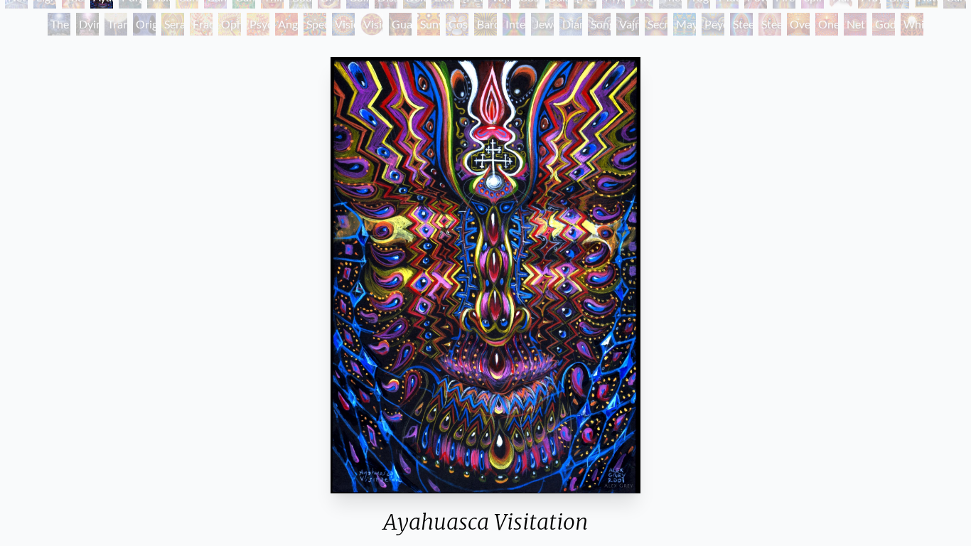
scroll to position [167, 0]
